Goal: Information Seeking & Learning: Find specific fact

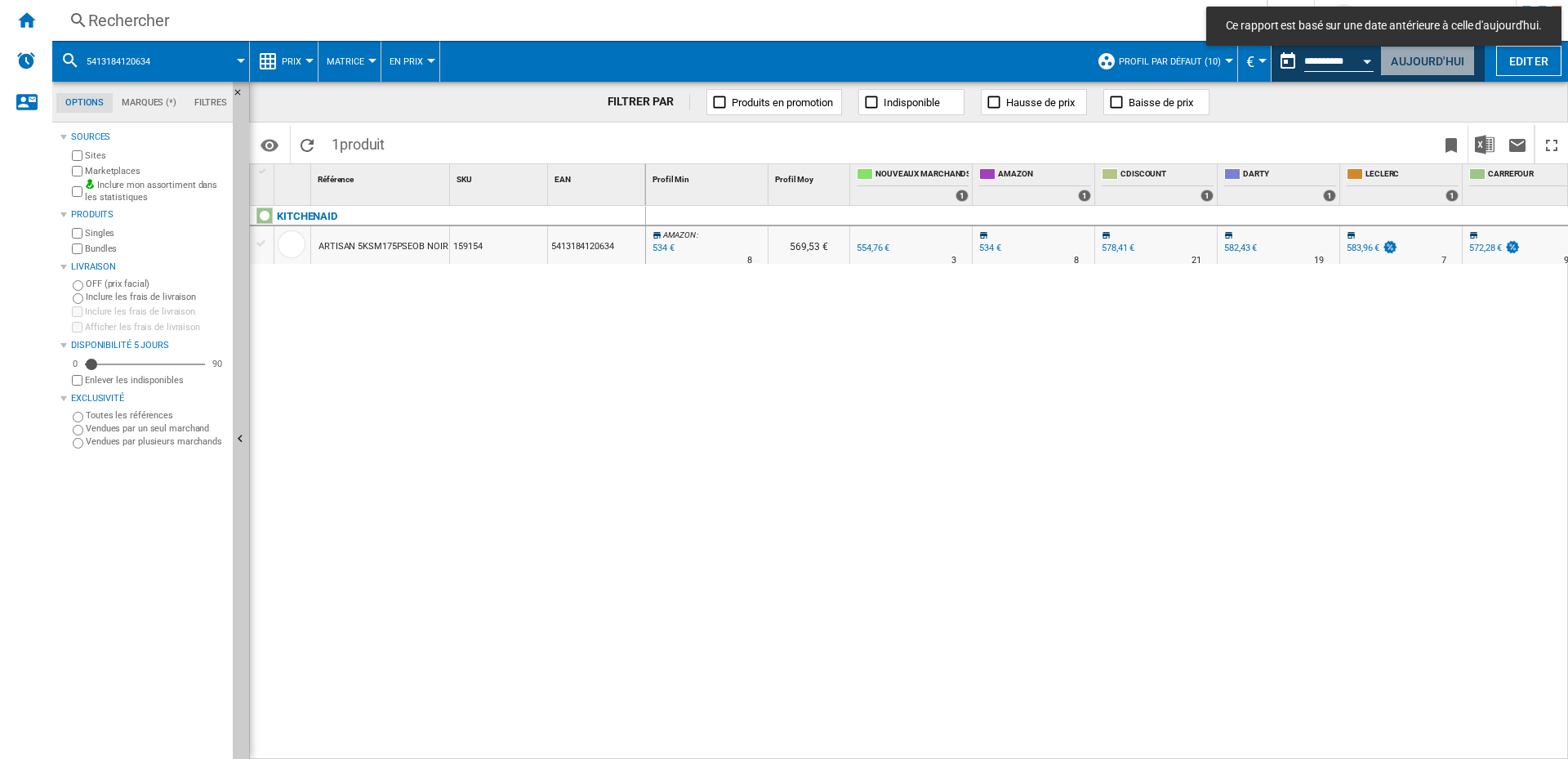
click at [1431, 57] on button "Aujourd'hui" at bounding box center [1427, 60] width 94 height 31
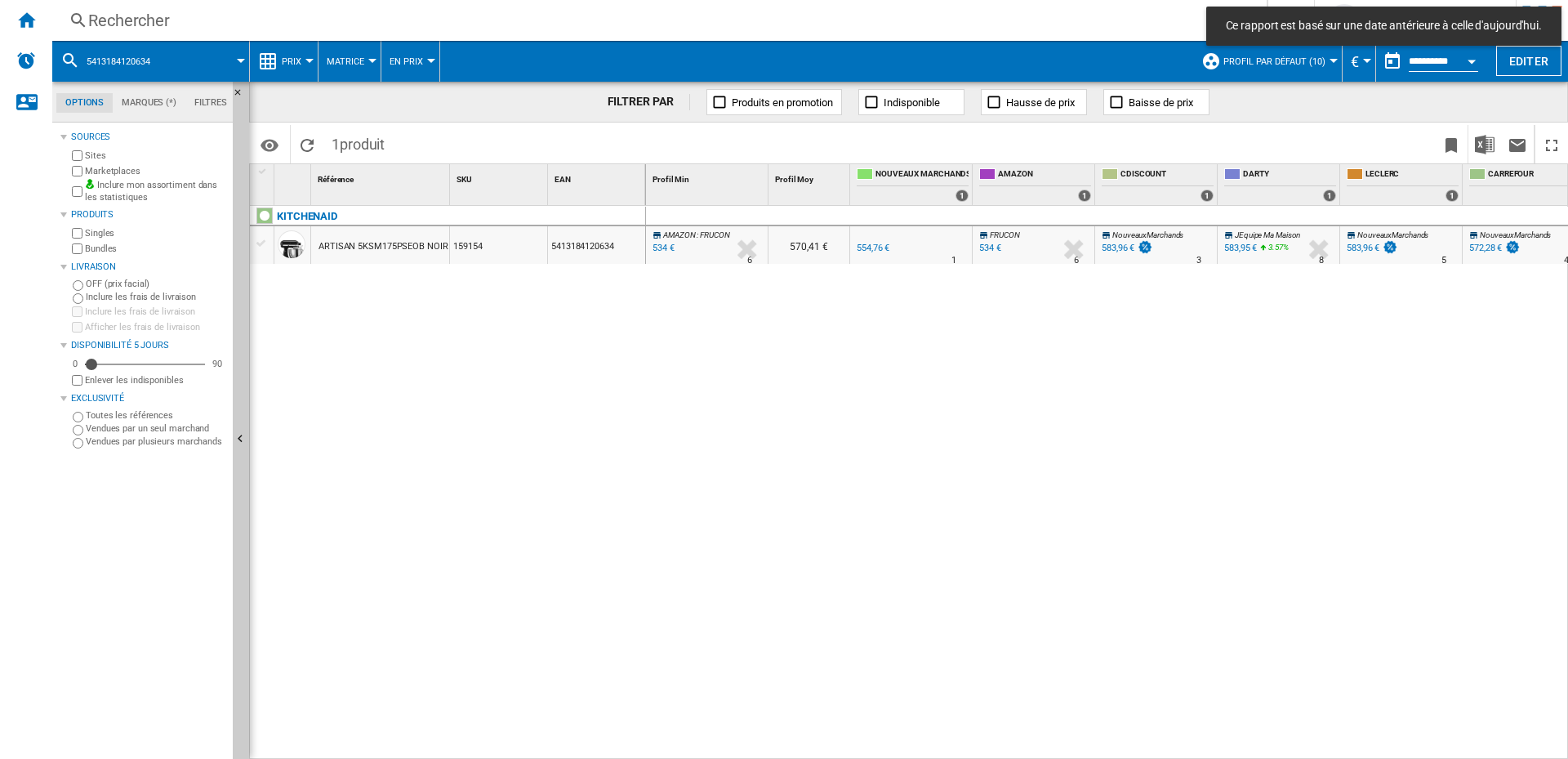
click at [152, 19] on div "Rechercher" at bounding box center [655, 20] width 1136 height 23
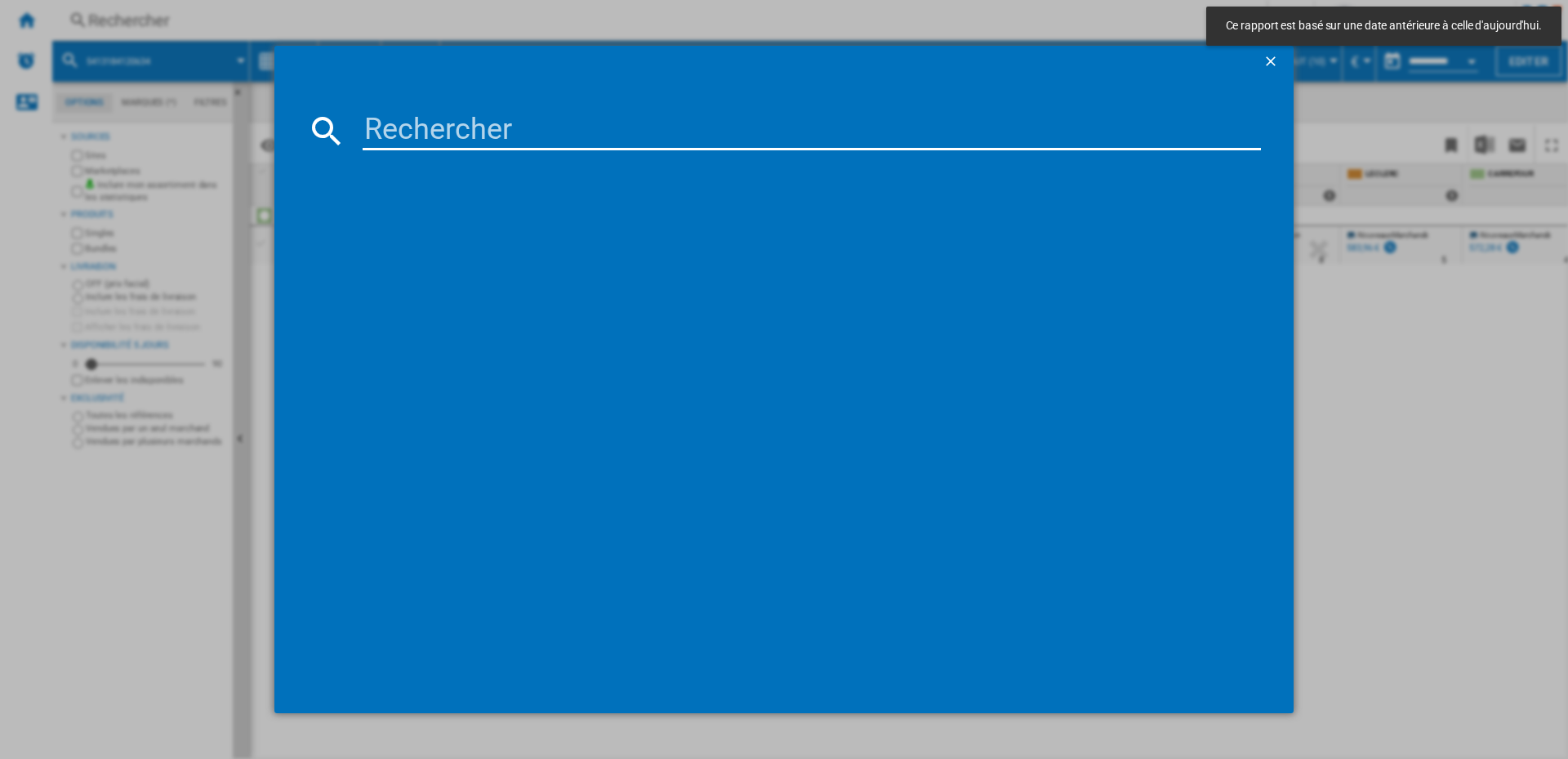
click at [417, 118] on input at bounding box center [812, 131] width 898 height 39
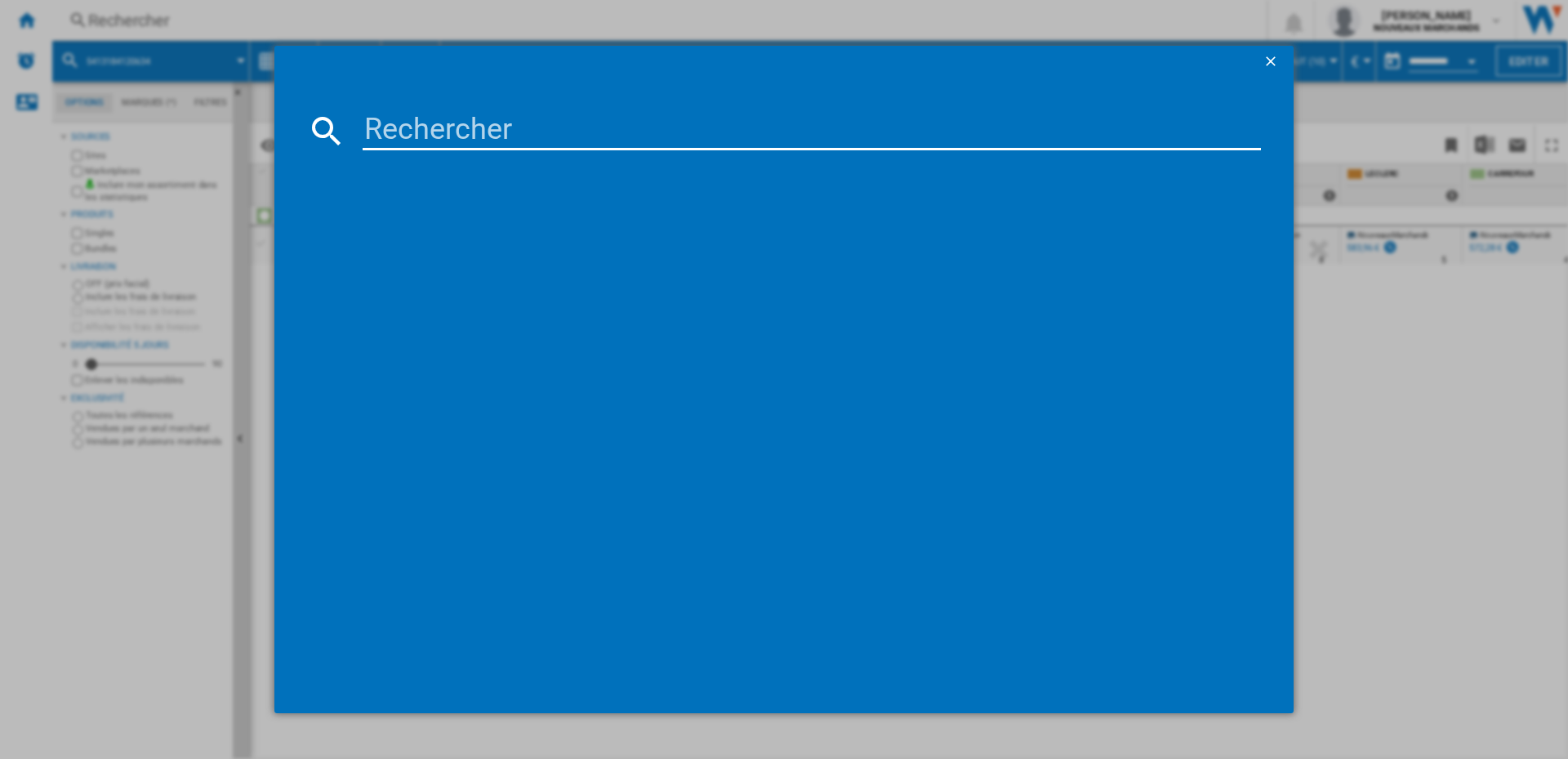
paste input "6901101834119"
type input "6901101834119"
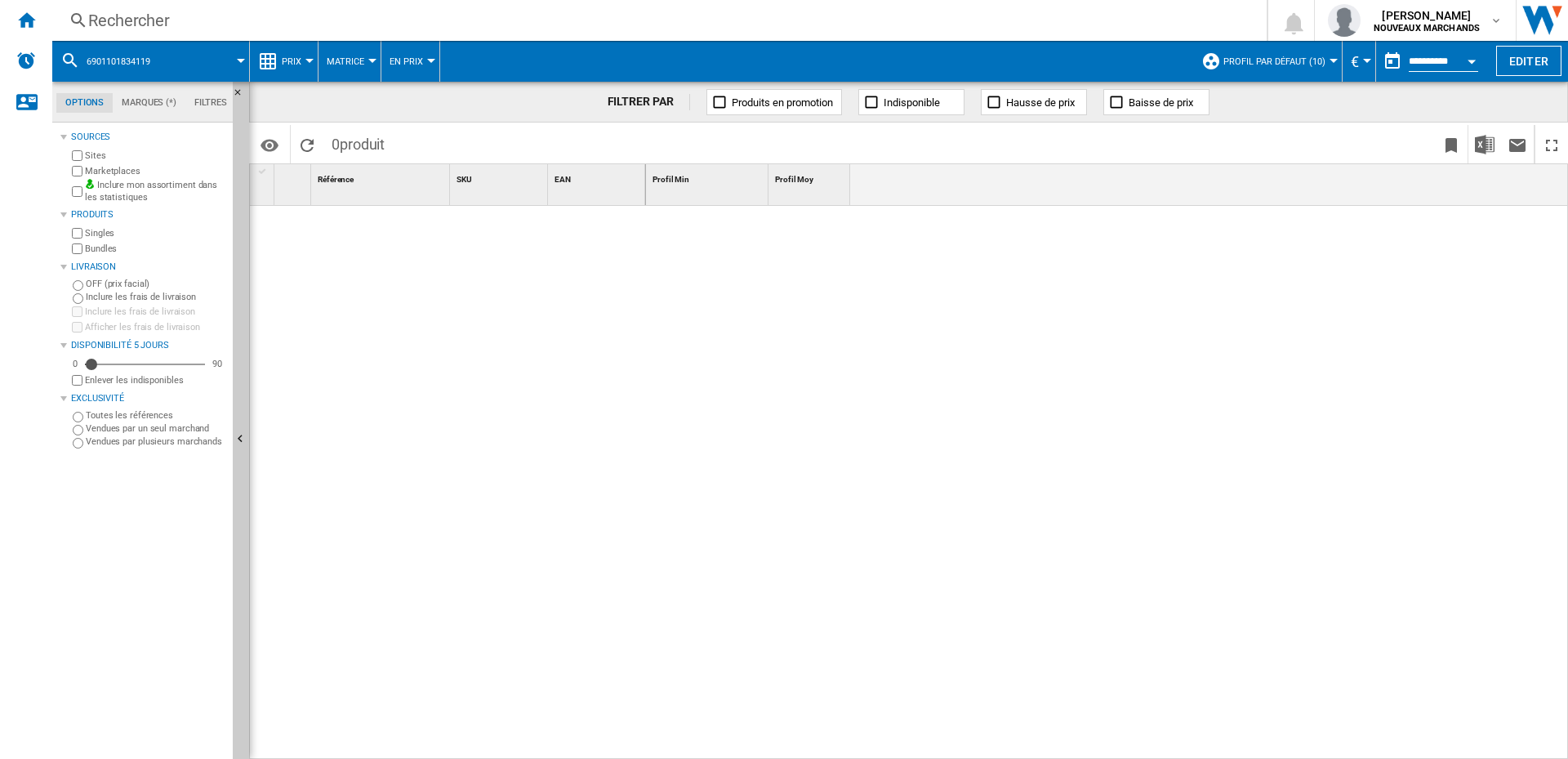
click at [155, 22] on div "Rechercher" at bounding box center [655, 20] width 1136 height 23
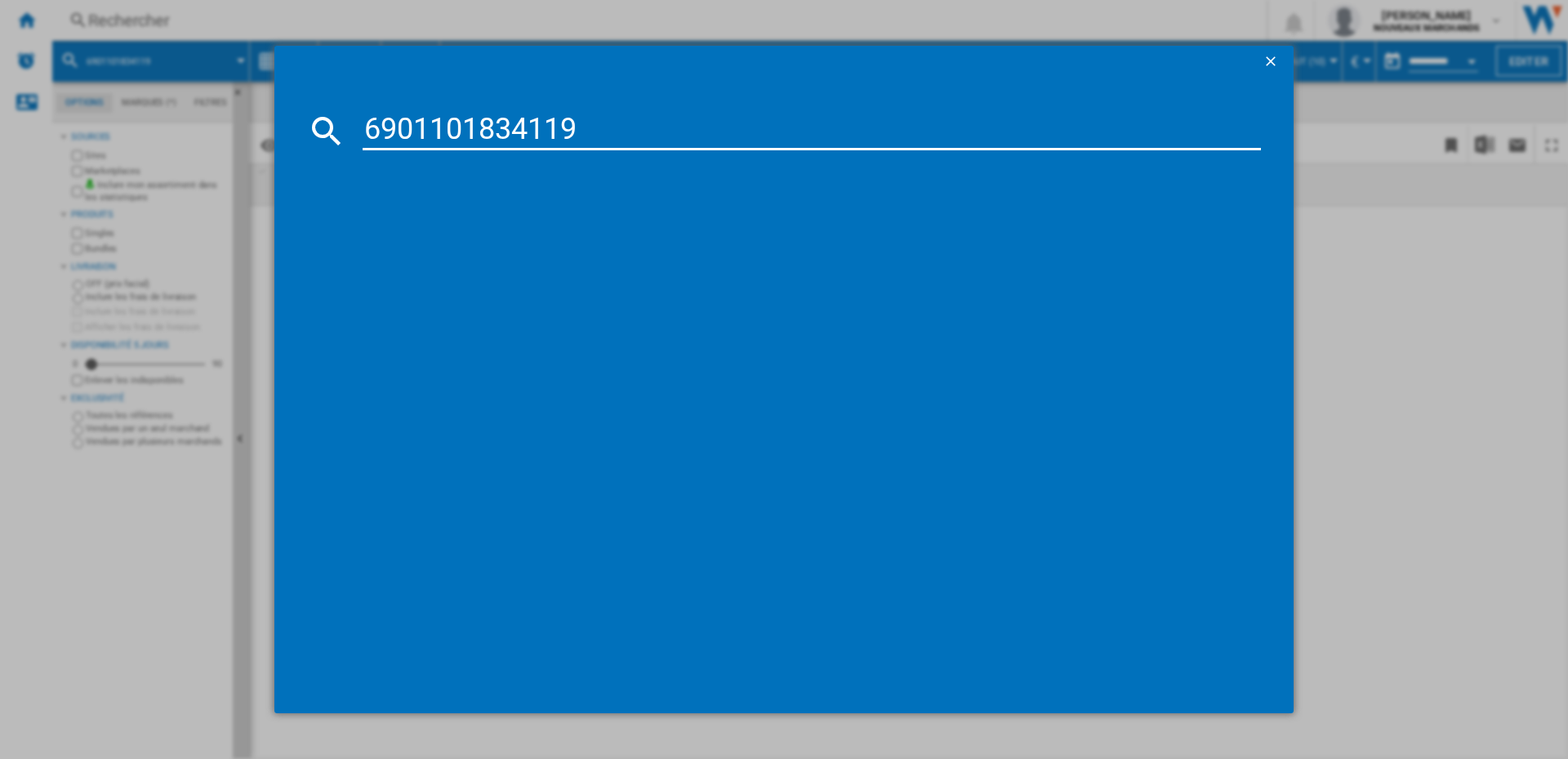
type input "6901101834119"
